Goal: Task Accomplishment & Management: Manage account settings

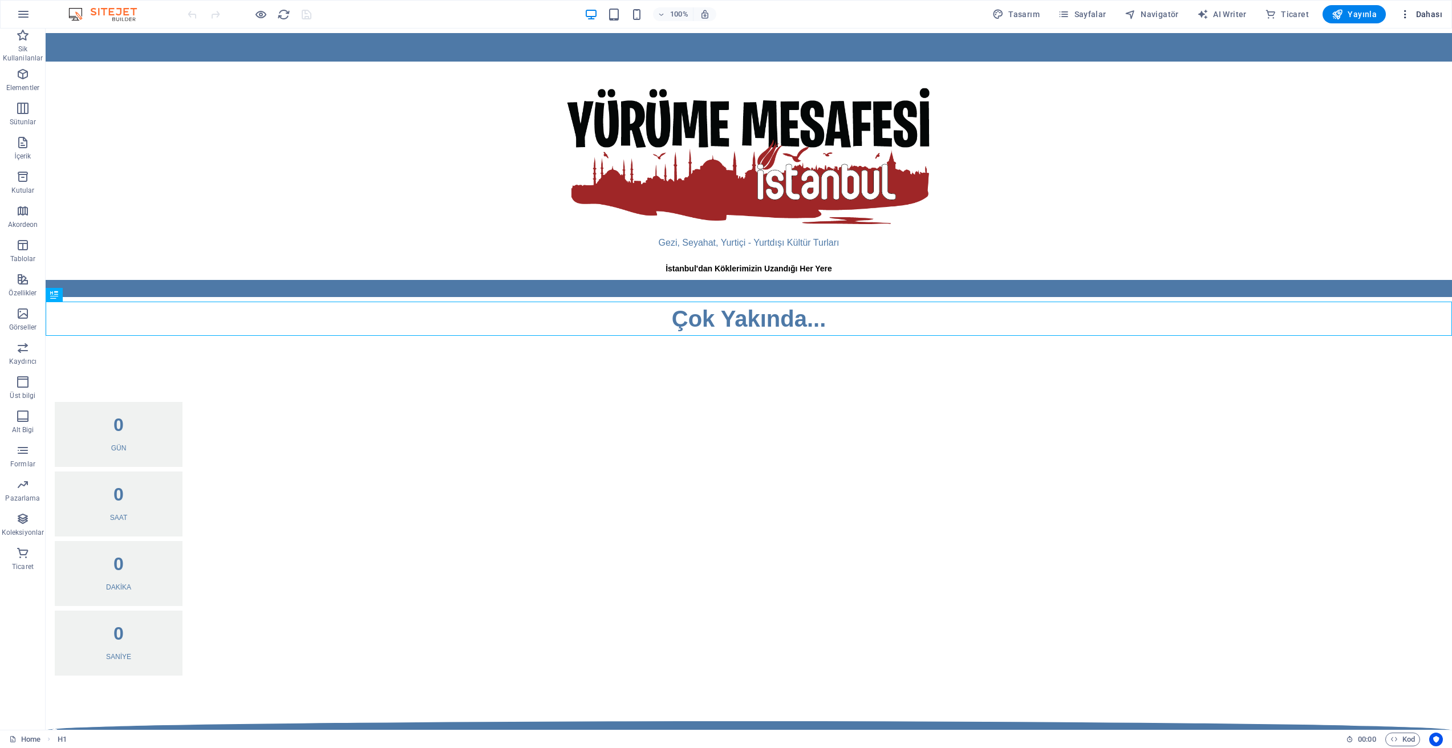
click at [1428, 12] on span "Dahası" at bounding box center [1421, 14] width 43 height 11
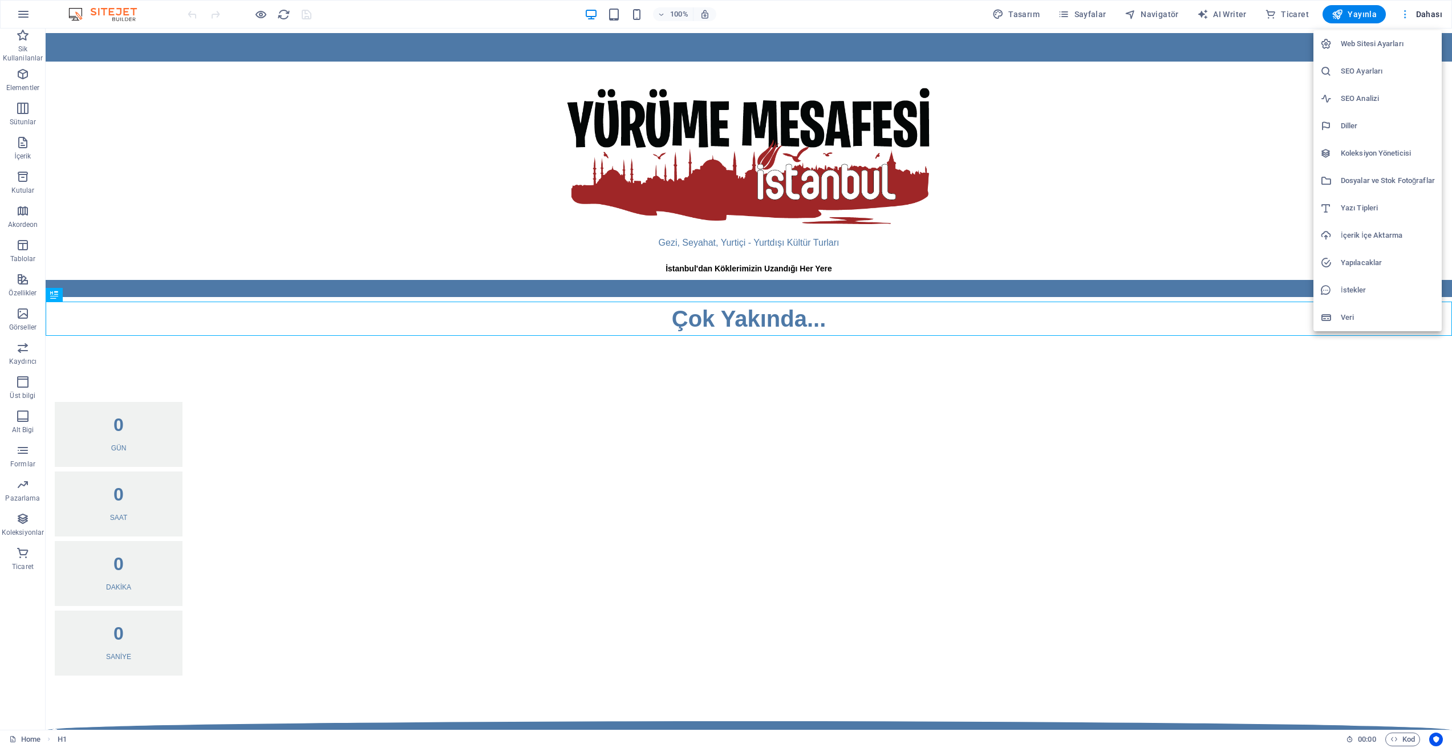
click at [1428, 12] on div at bounding box center [726, 374] width 1452 height 748
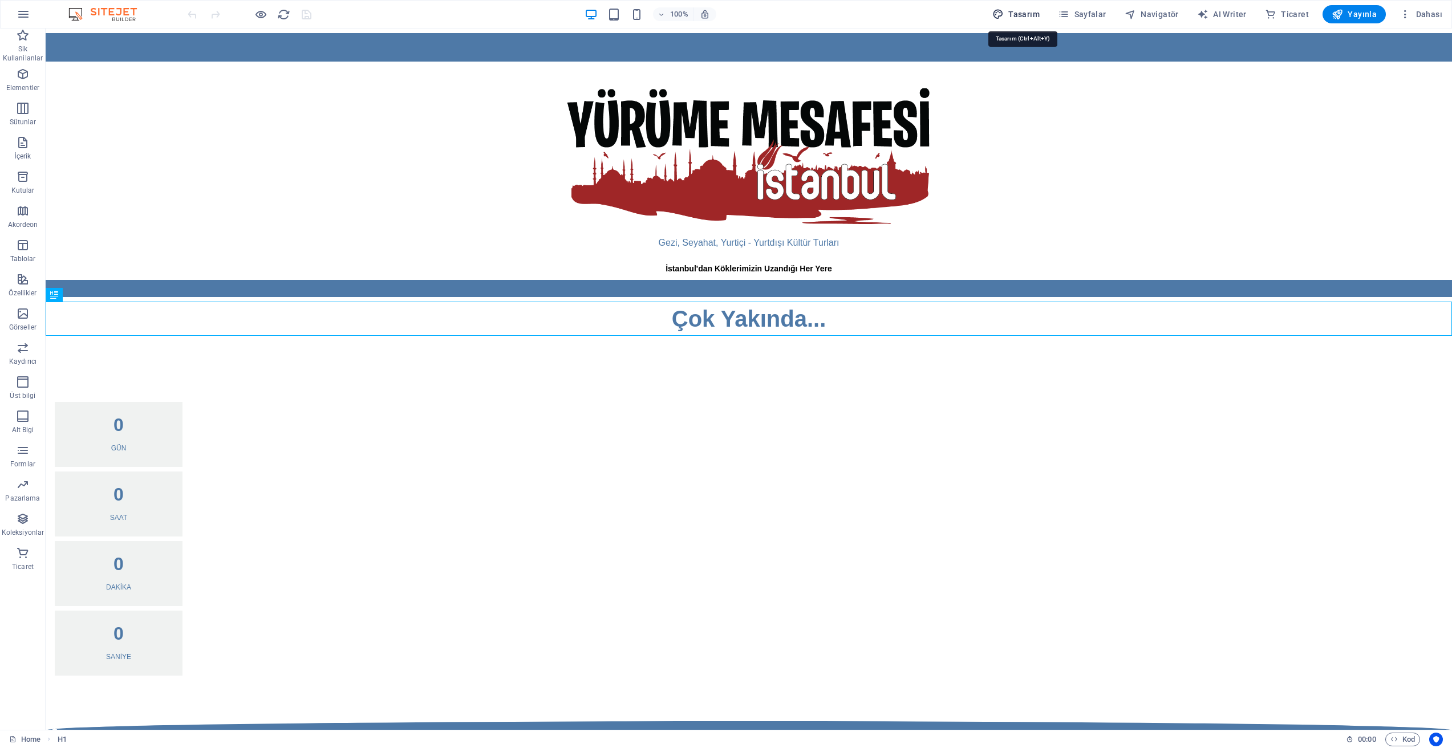
click at [1027, 15] on span "Tasarım" at bounding box center [1016, 14] width 47 height 11
select select "px"
select select "400"
select select "px"
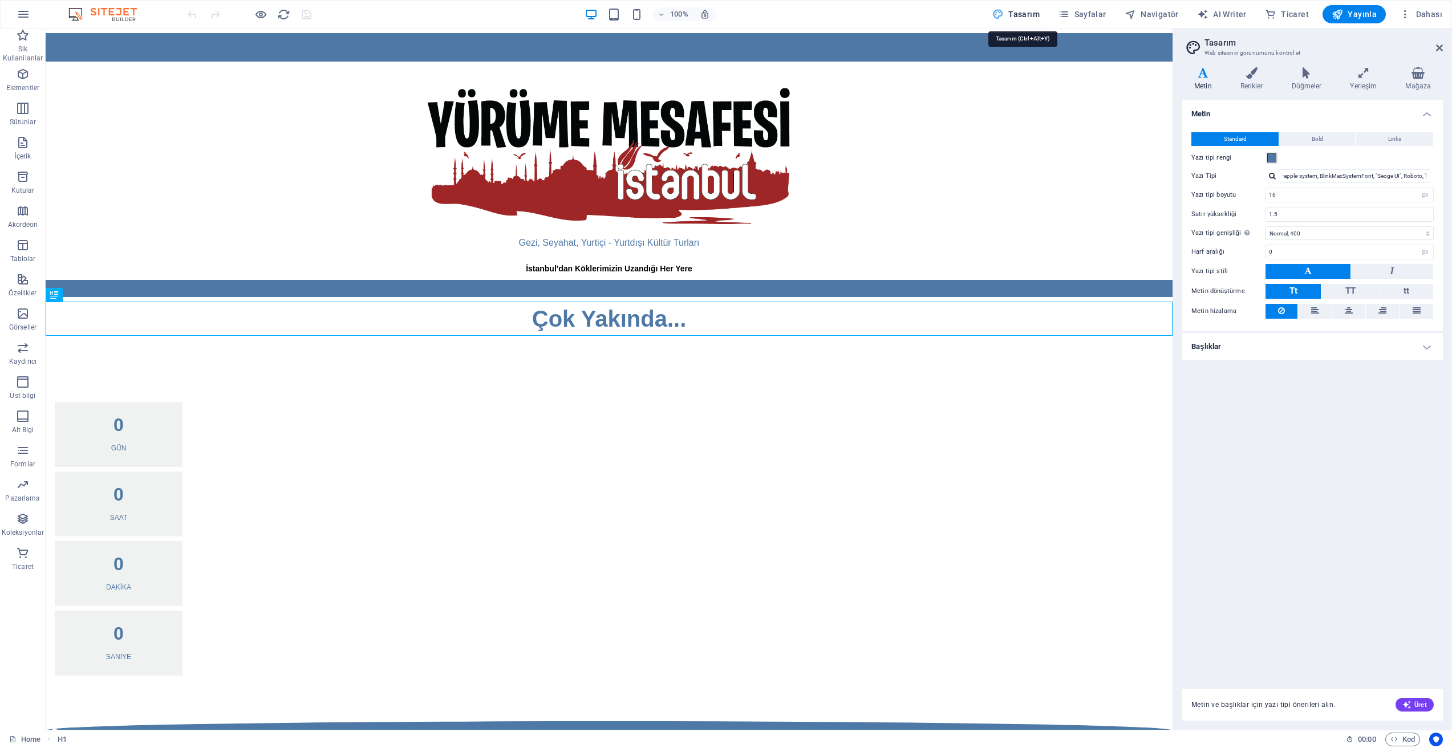
click at [1027, 15] on span "Tasarım" at bounding box center [1016, 14] width 47 height 11
click at [1087, 13] on span "Sayfalar" at bounding box center [1082, 14] width 48 height 11
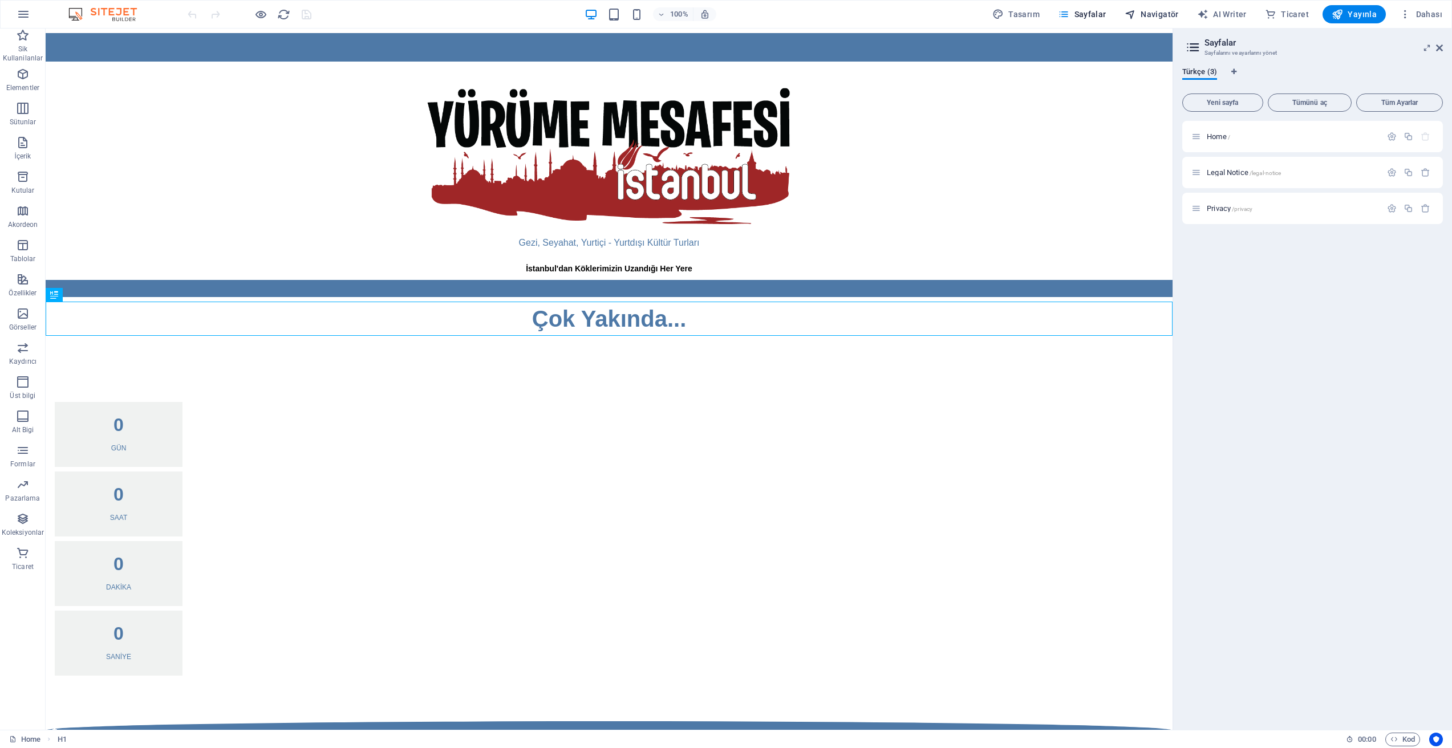
click at [1153, 12] on span "Navigatör" at bounding box center [1152, 14] width 54 height 11
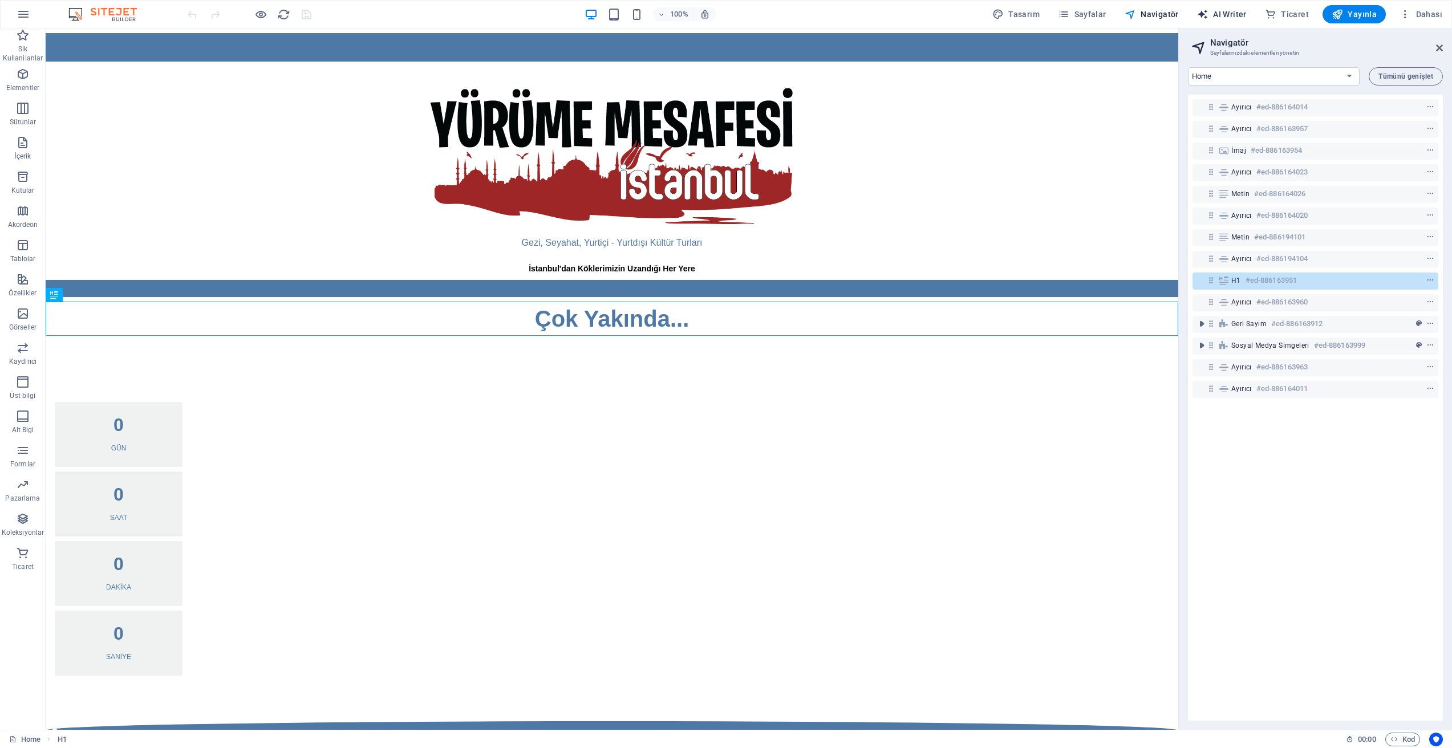
click at [1233, 12] on span "AI Writer" at bounding box center [1222, 14] width 50 height 11
select select "English"
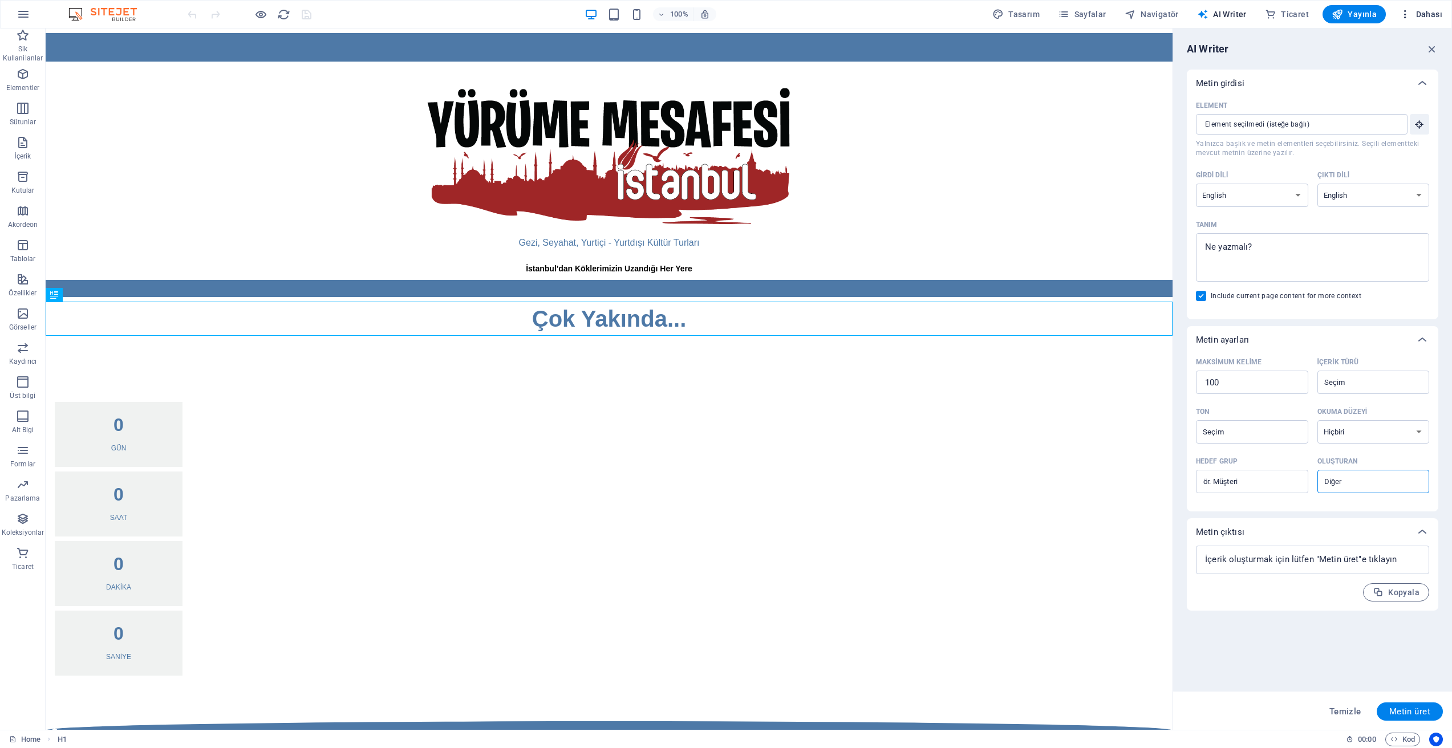
click at [1434, 14] on span "Dahası" at bounding box center [1421, 14] width 43 height 11
click at [1434, 14] on div at bounding box center [726, 374] width 1452 height 748
click at [17, 15] on icon "button" at bounding box center [24, 14] width 14 height 14
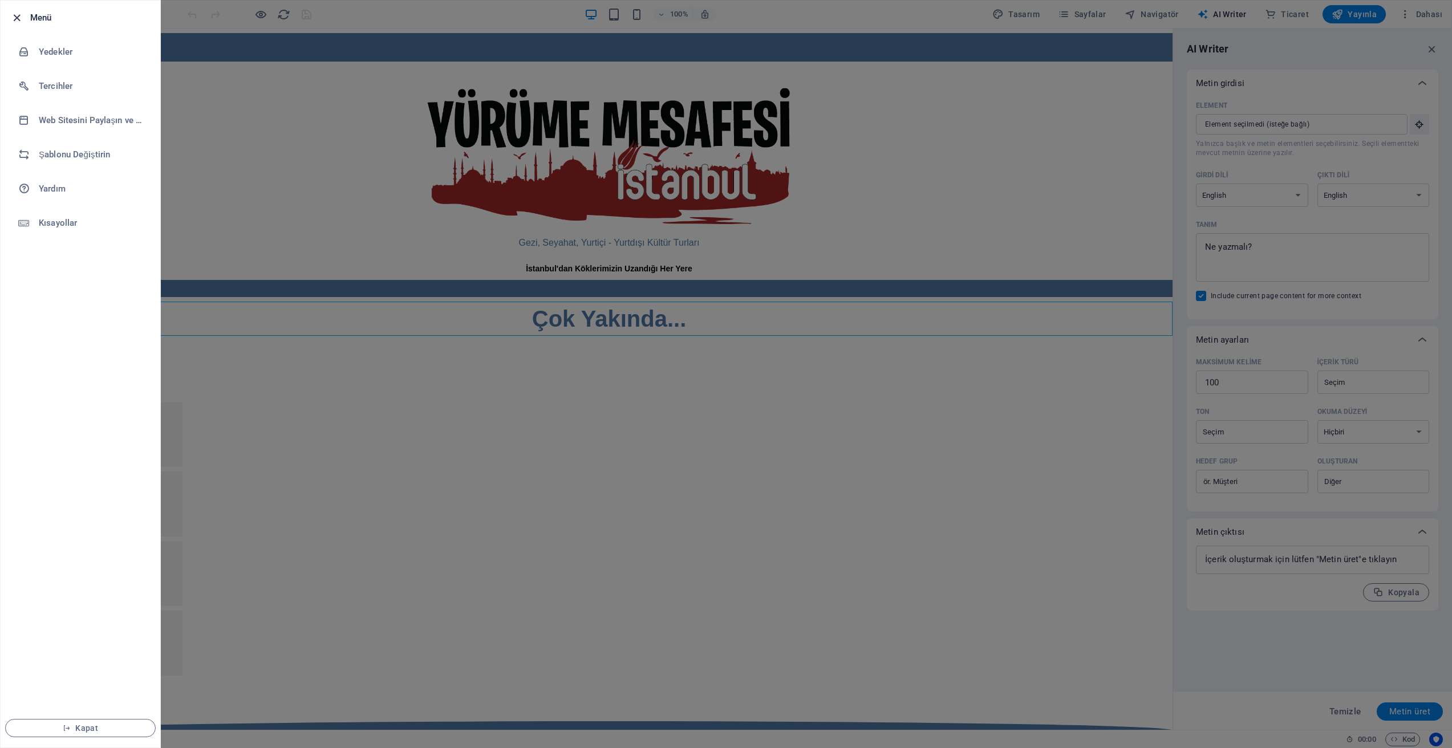
click at [14, 14] on icon "button" at bounding box center [16, 17] width 13 height 13
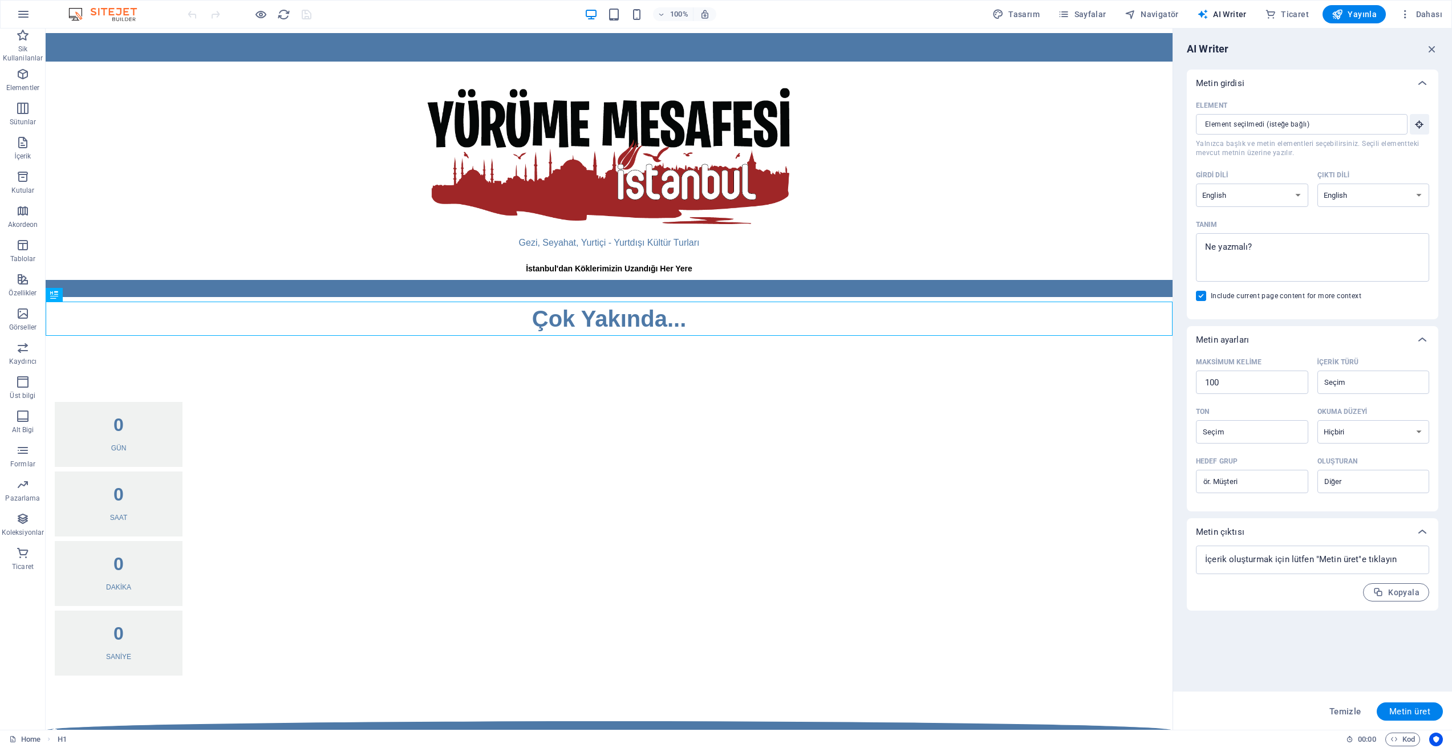
click at [114, 12] on img at bounding box center [109, 14] width 86 height 14
click at [394, 631] on html "Skip to main content Gezi, Seyahat, Yurtiçi - Yurtdışı Kültür Turları İstanbul'…" at bounding box center [609, 432] width 1127 height 806
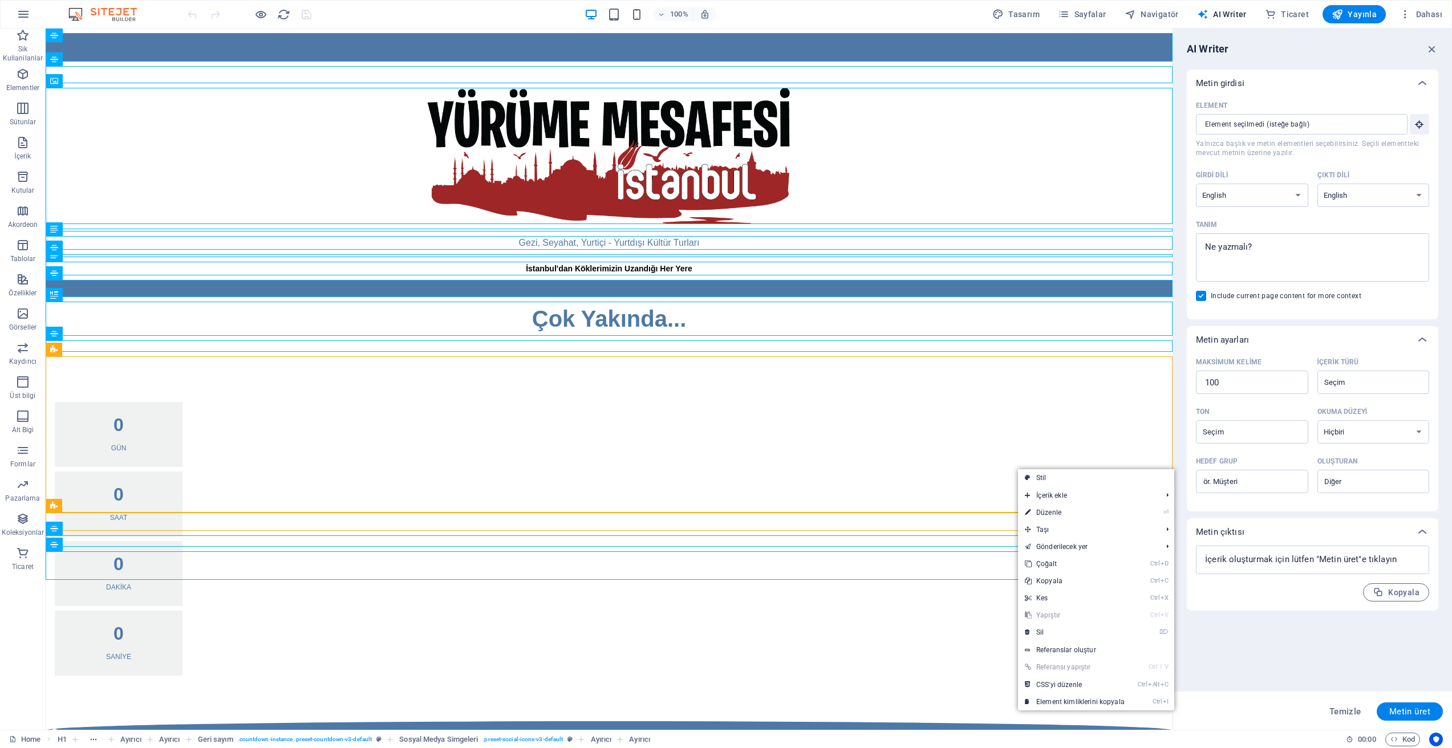
click at [929, 659] on html "Skip to main content Gezi, Seyahat, Yurtiçi - Yurtdışı Kültür Turları İstanbul'…" at bounding box center [609, 432] width 1127 height 806
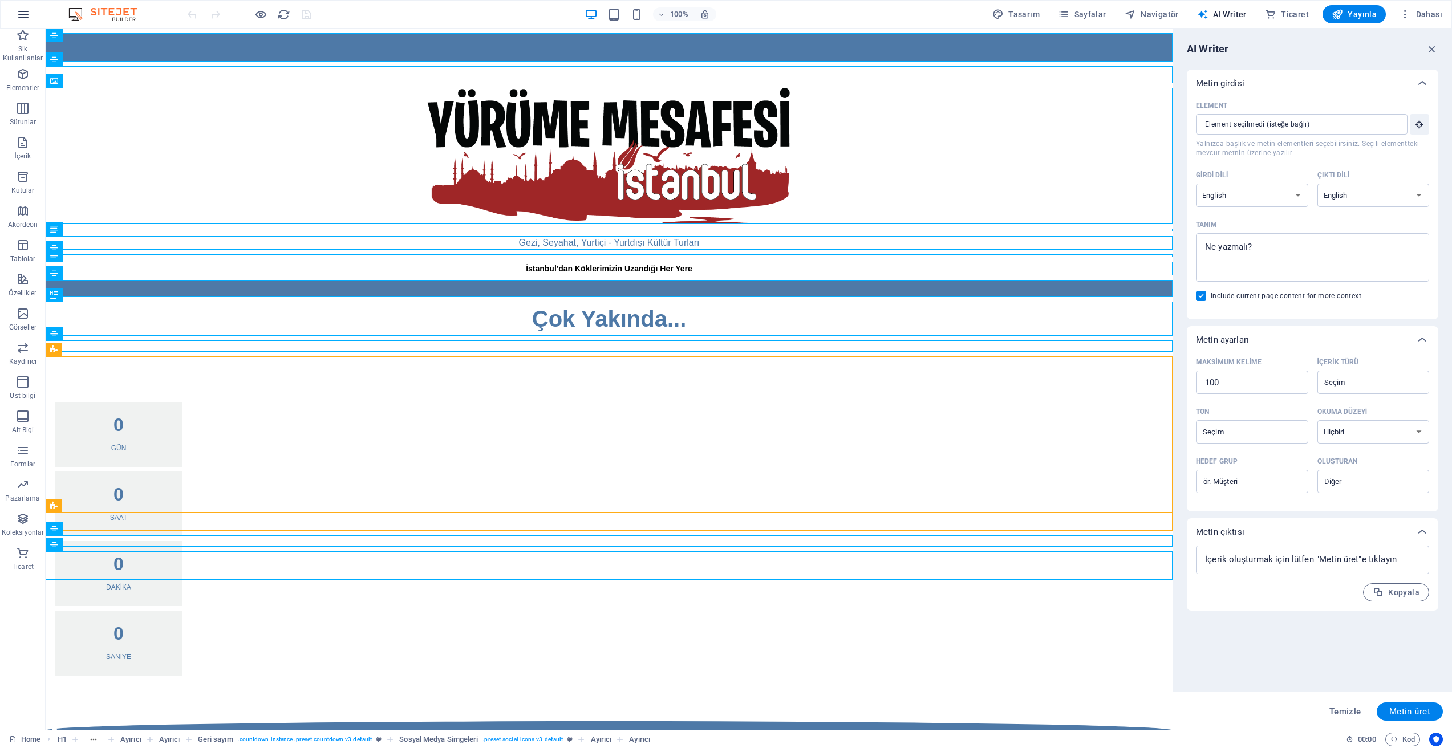
click at [21, 15] on icon "button" at bounding box center [24, 14] width 14 height 14
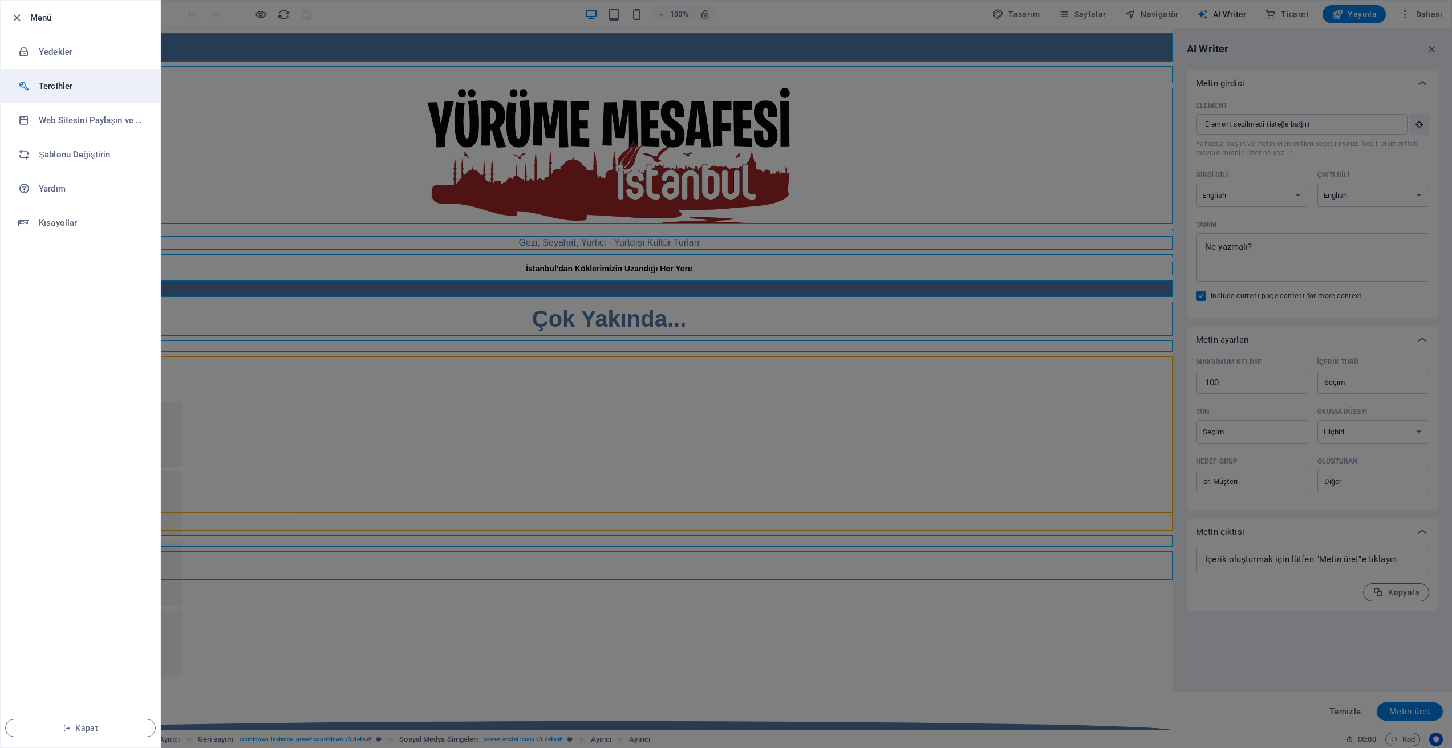
click at [42, 85] on h6 "Tercihler" at bounding box center [92, 86] width 106 height 14
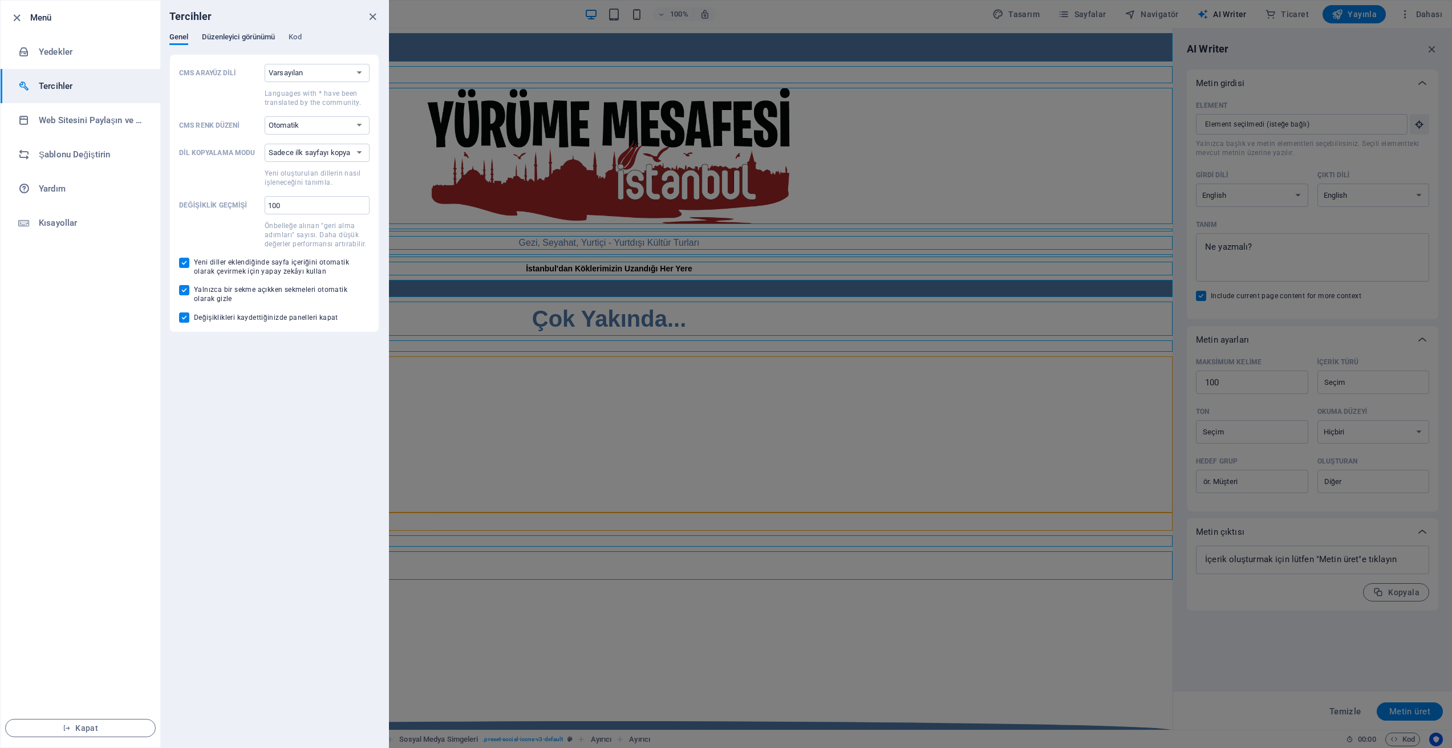
click at [238, 36] on span "Düzenleyici görünümü" at bounding box center [238, 38] width 73 height 16
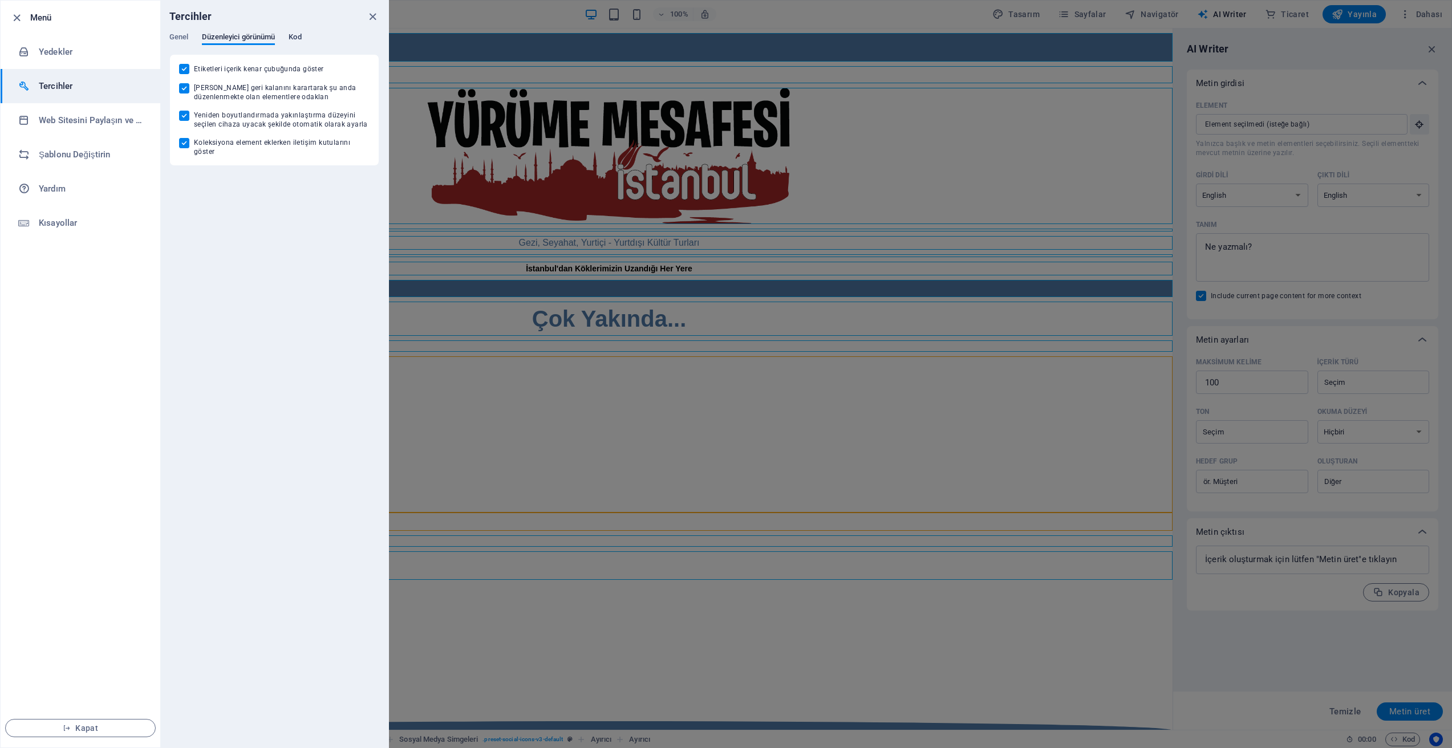
click at [301, 37] on span "Kod" at bounding box center [295, 38] width 13 height 16
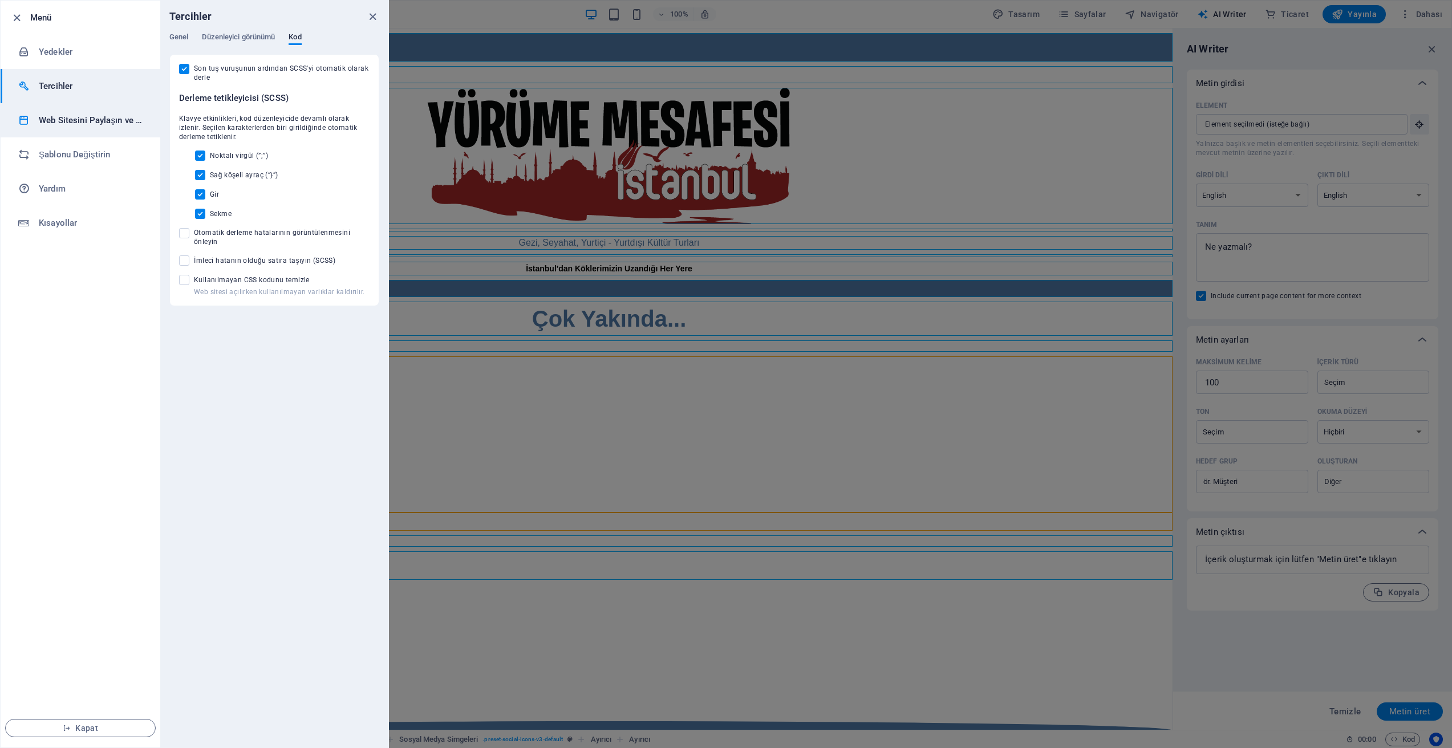
click at [60, 119] on h6 "Web Sitesini Paylaşın ve Kopyalayın" at bounding box center [92, 121] width 106 height 14
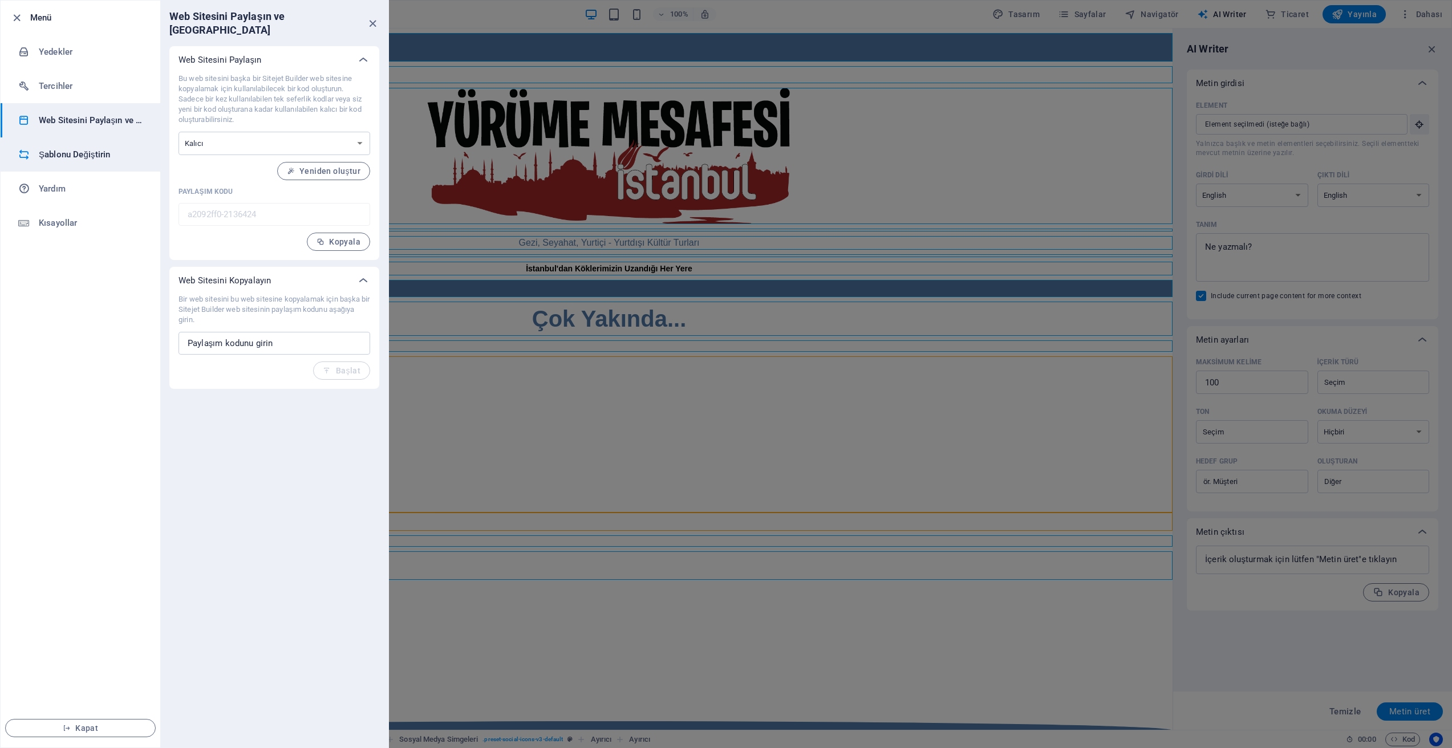
click at [60, 157] on h6 "Şablonu Değiştirin" at bounding box center [92, 155] width 106 height 14
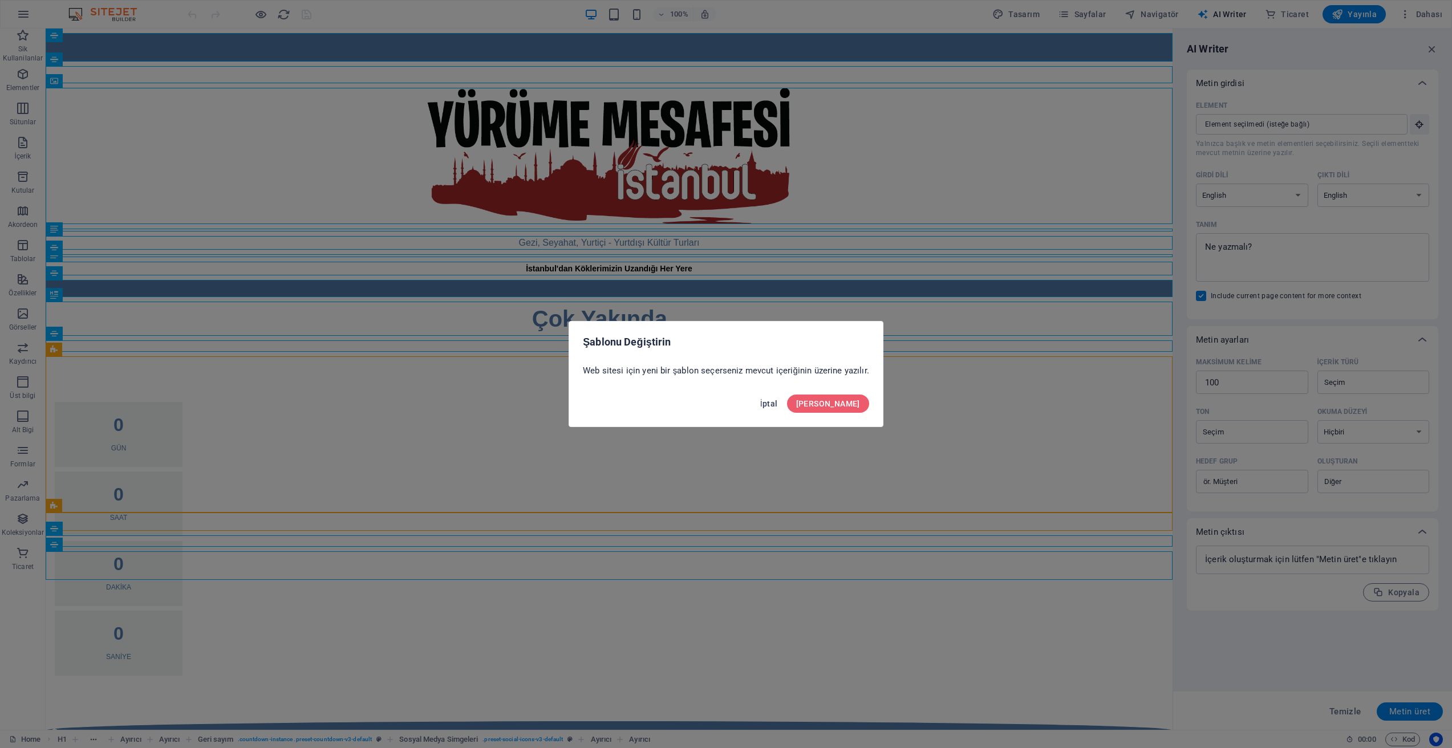
click at [778, 403] on span "İptal" at bounding box center [769, 403] width 18 height 9
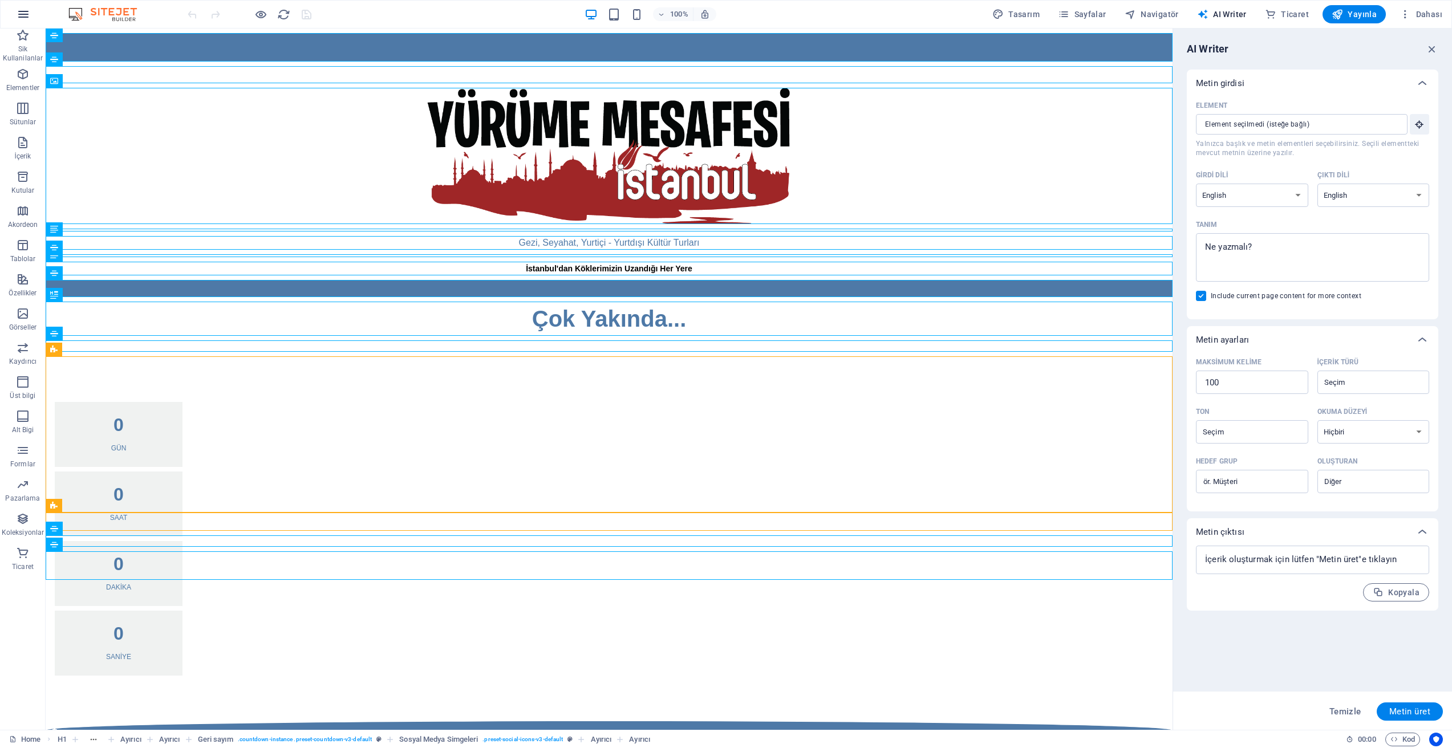
click at [21, 13] on icon "button" at bounding box center [24, 14] width 14 height 14
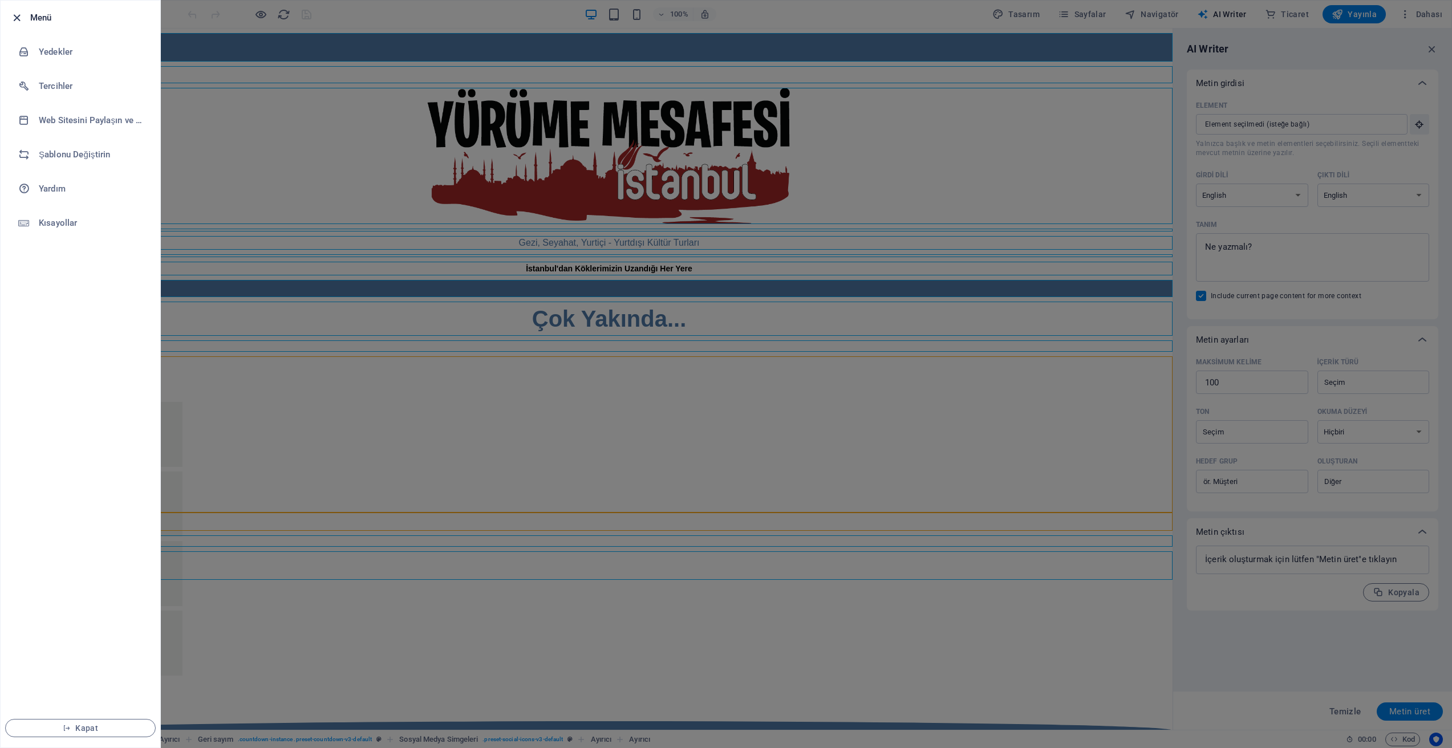
click at [15, 17] on icon "button" at bounding box center [16, 17] width 13 height 13
